Goal: Use online tool/utility: Use online tool/utility

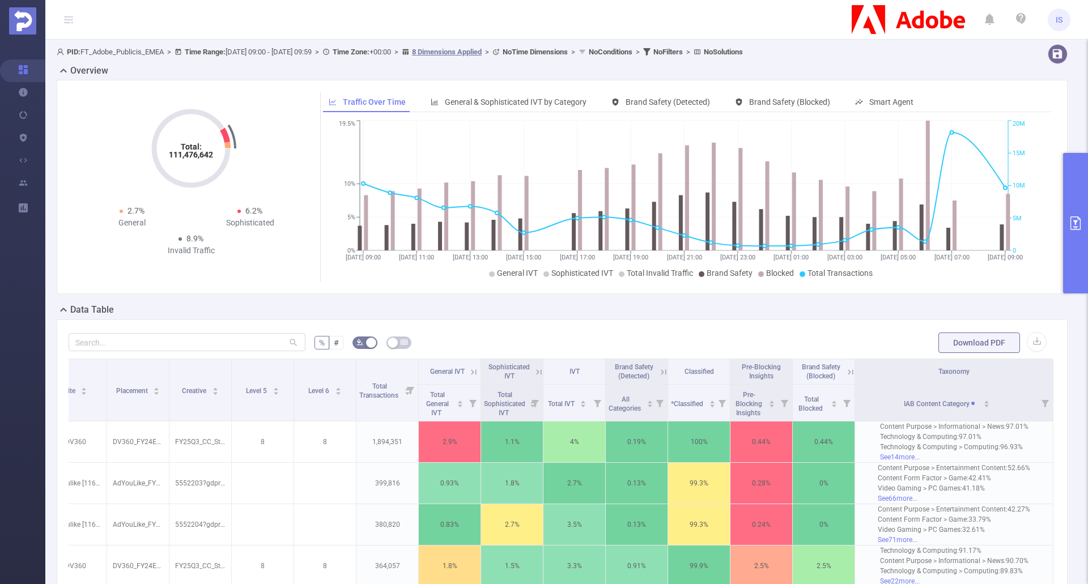
click at [1070, 207] on button "primary" at bounding box center [1075, 223] width 25 height 141
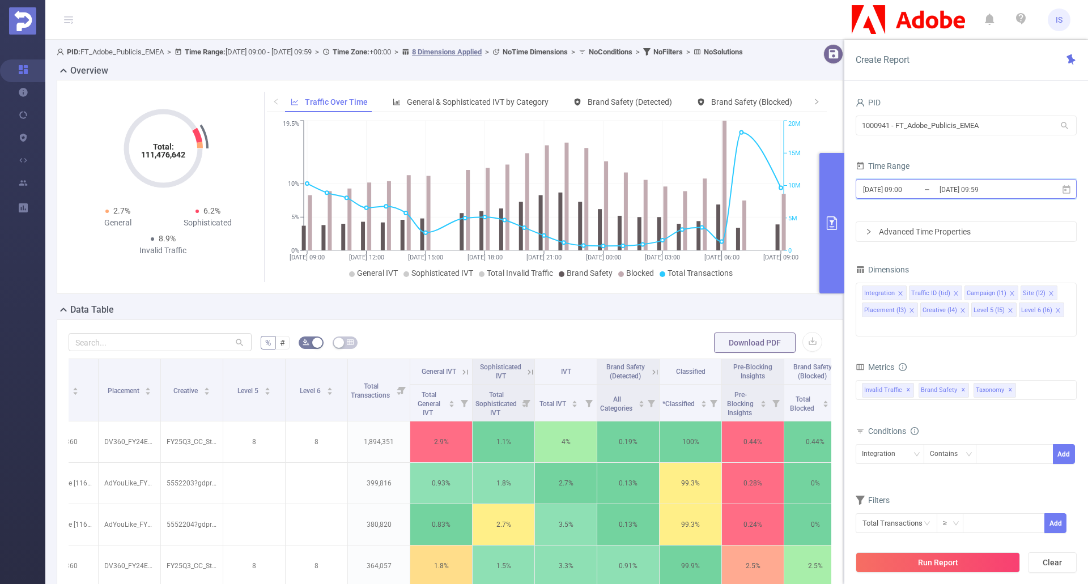
click at [1070, 189] on icon at bounding box center [1067, 189] width 8 height 9
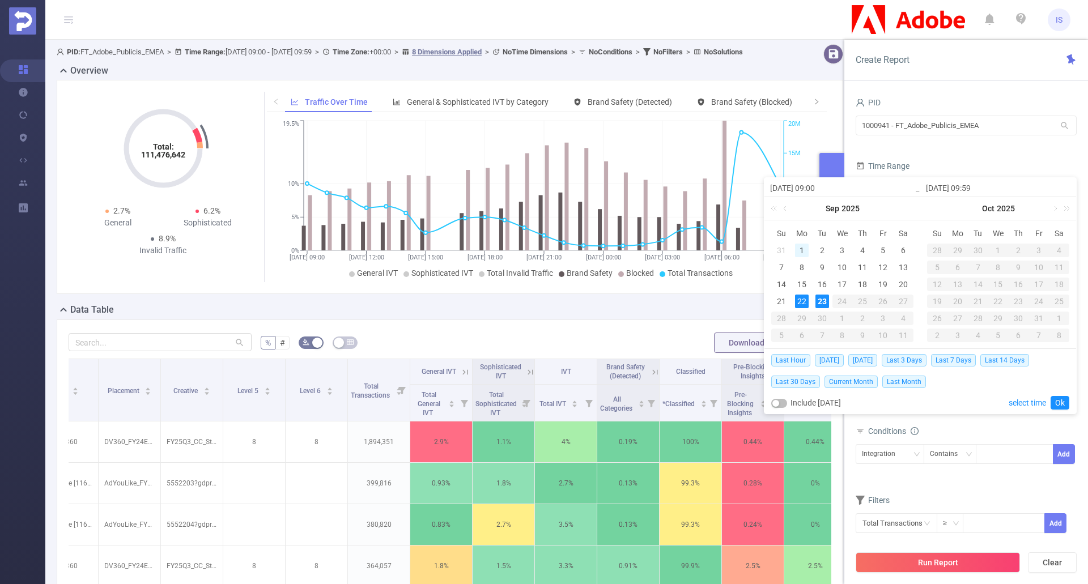
click at [799, 249] on div "1" at bounding box center [802, 251] width 14 height 14
drag, startPoint x: 889, startPoint y: 245, endPoint x: 901, endPoint y: 247, distance: 12.6
click at [889, 244] on div "5" at bounding box center [883, 251] width 14 height 14
type input "2025-09-01 09:00"
type input "2025-09-05 09:59"
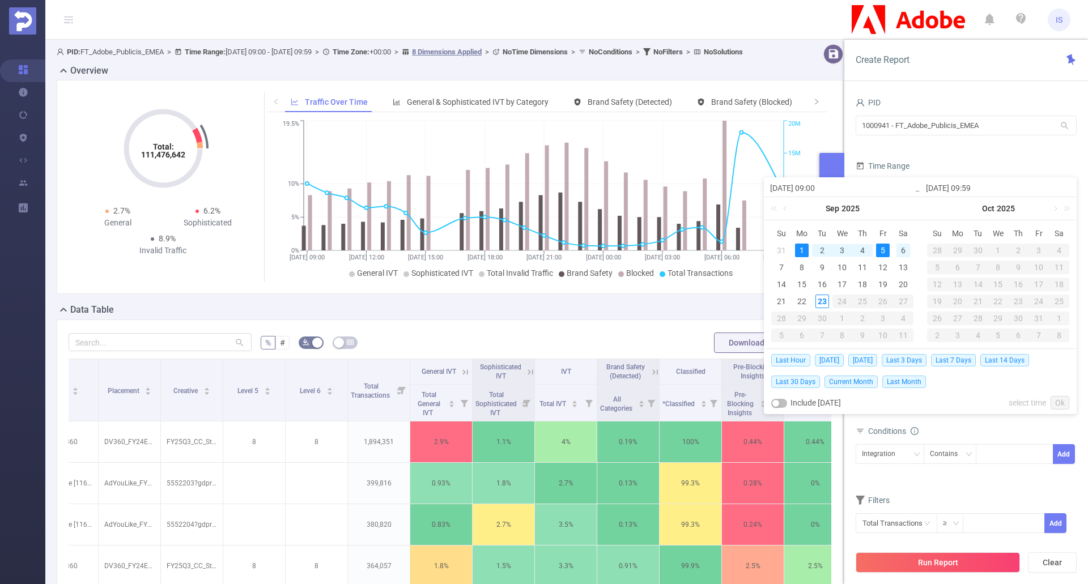
type input "2025-09-01 09:00"
type input "2025-09-05 09:59"
click at [1060, 401] on link "Ok" at bounding box center [1060, 403] width 19 height 14
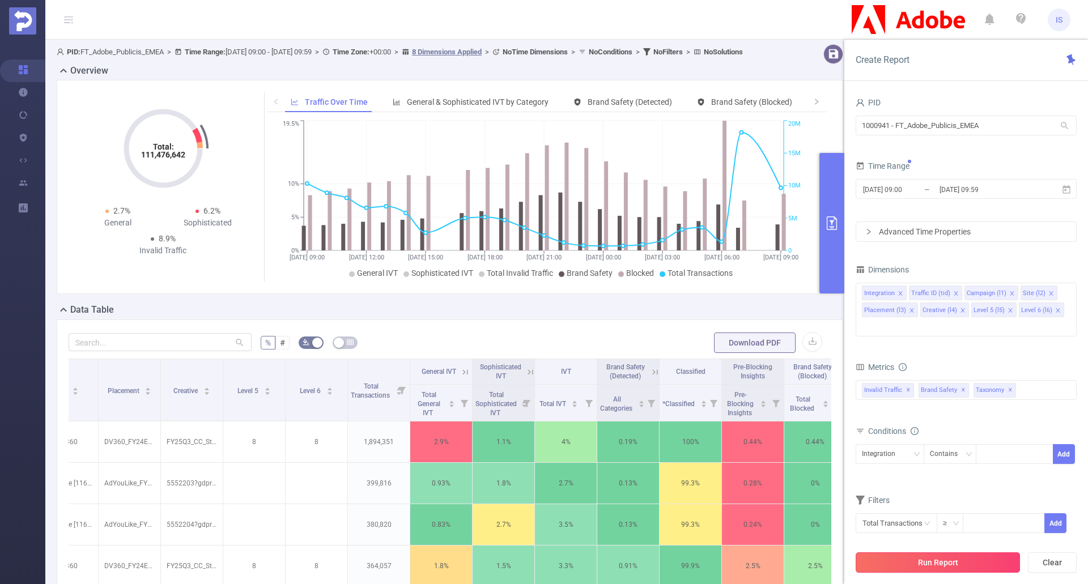
click at [947, 562] on button "Run Report" at bounding box center [938, 563] width 164 height 20
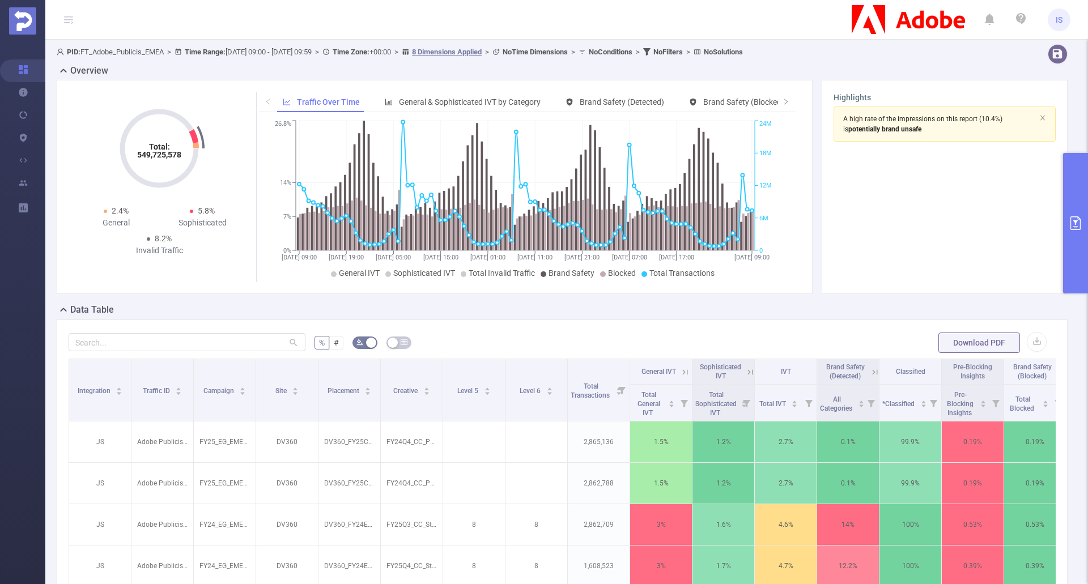
click at [951, 247] on section "A high rate of the impressions on this report (10.4%) is potentially brand unsa…" at bounding box center [945, 195] width 222 height 176
